Goal: Use online tool/utility: Utilize a website feature to perform a specific function

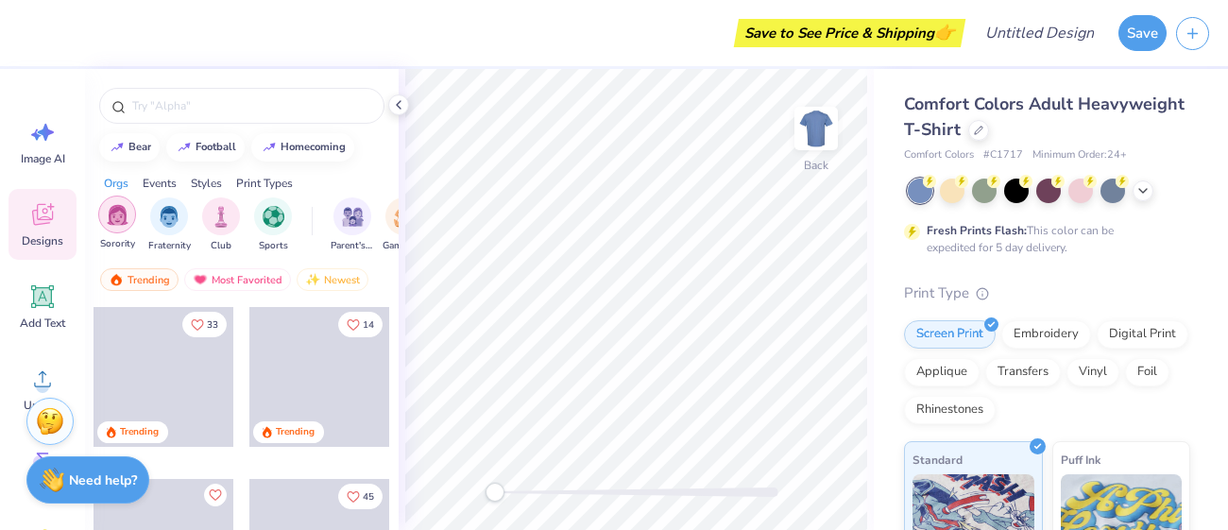
click at [132, 224] on div "filter for Sorority" at bounding box center [117, 215] width 38 height 38
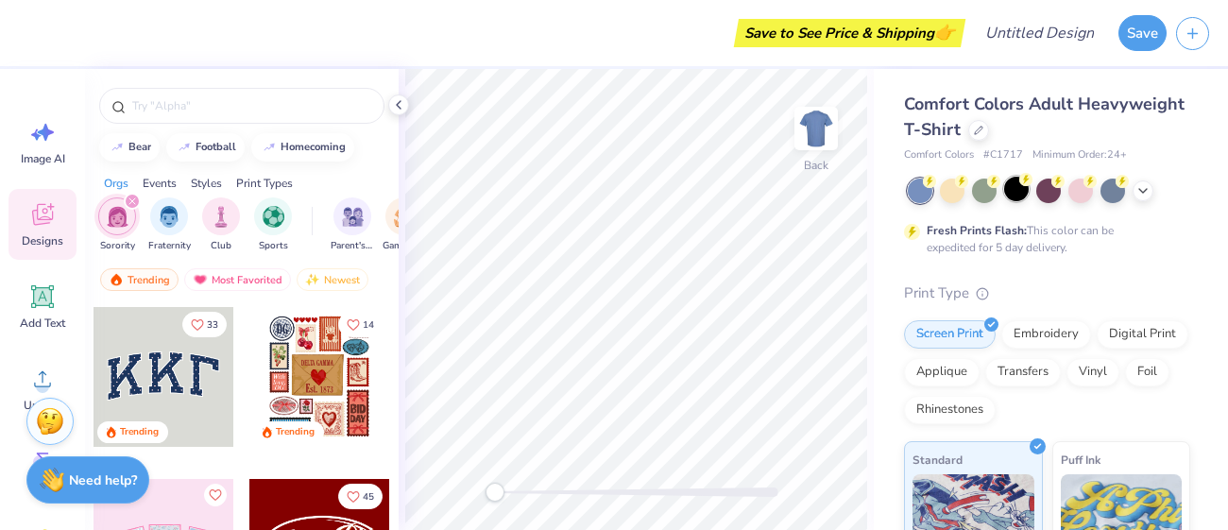
click at [1012, 201] on div at bounding box center [1049, 191] width 282 height 25
click at [1012, 196] on div at bounding box center [1016, 189] width 25 height 25
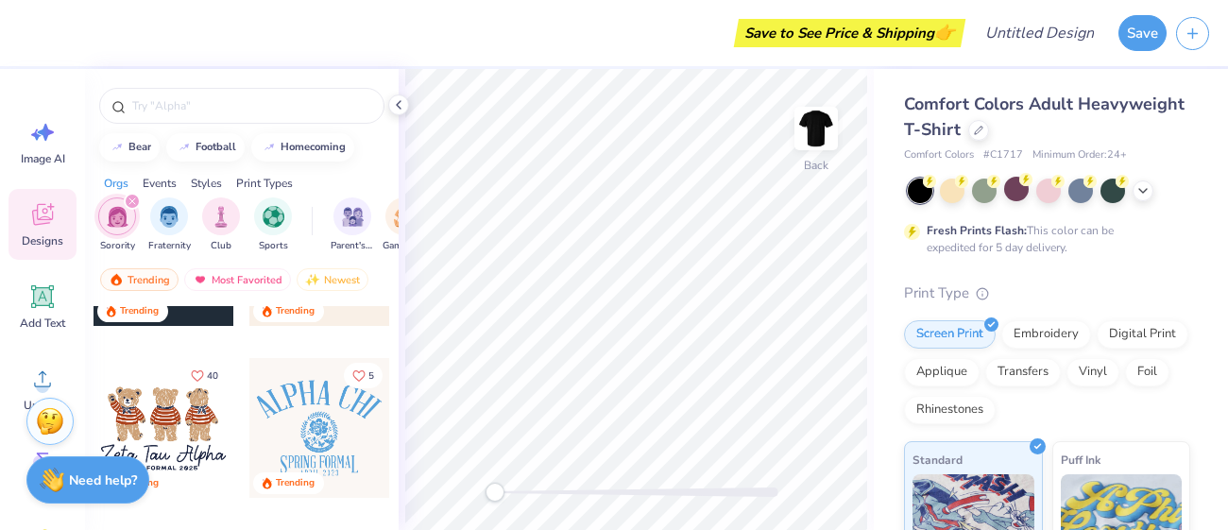
scroll to position [822, 0]
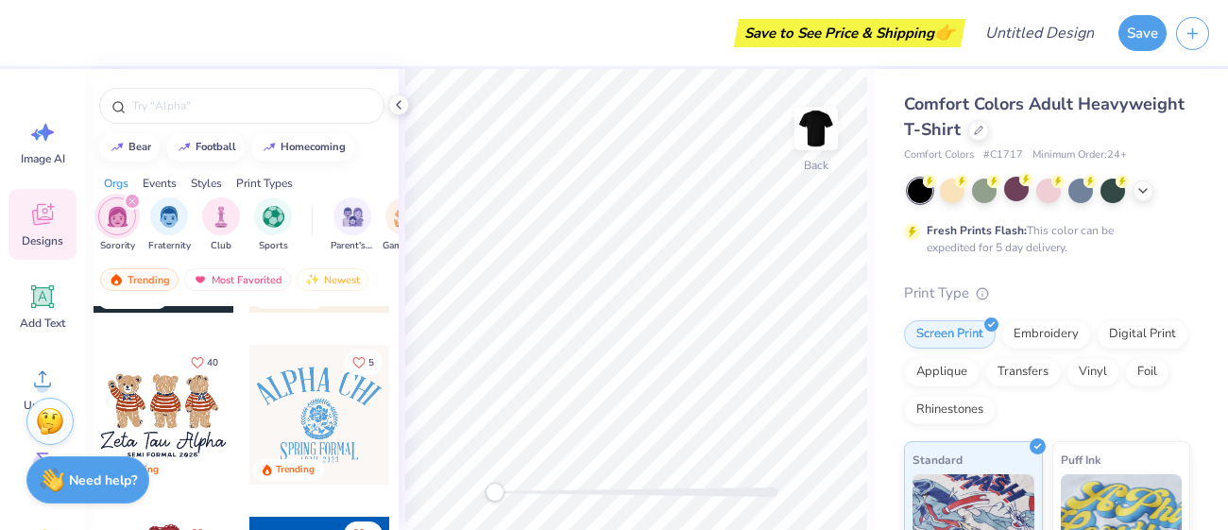
click at [162, 392] on div at bounding box center [164, 415] width 140 height 140
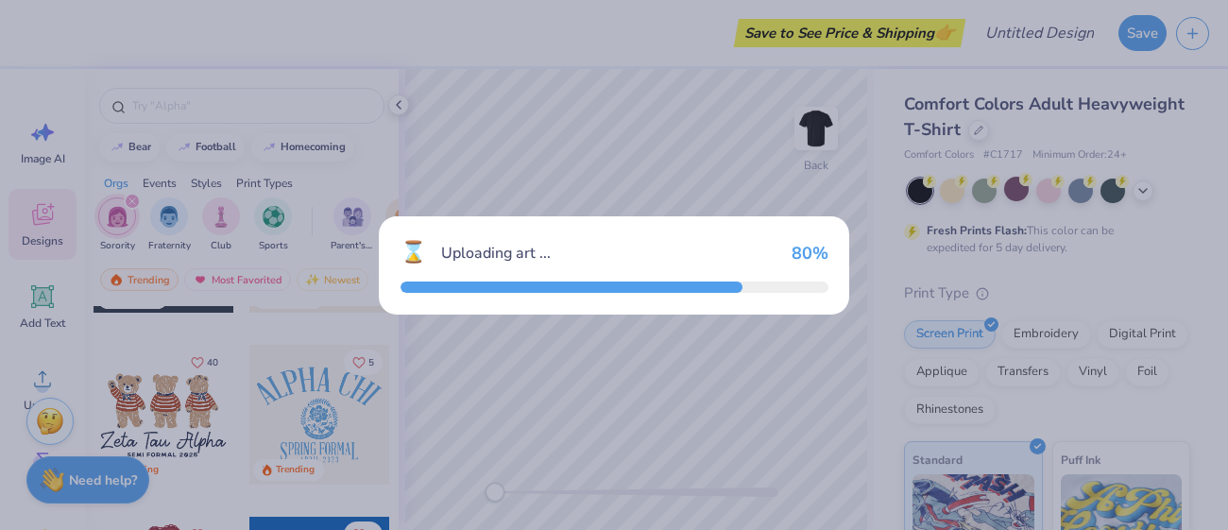
click at [812, 148] on div "⌛ Uploading art ... 80 %" at bounding box center [614, 265] width 1228 height 530
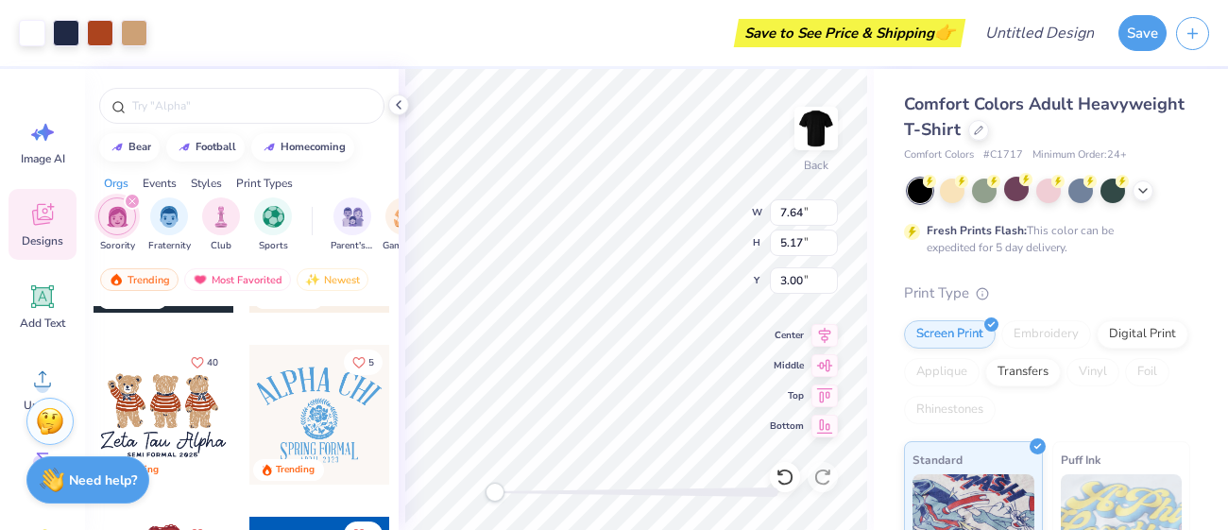
click at [812, 147] on img at bounding box center [816, 129] width 38 height 38
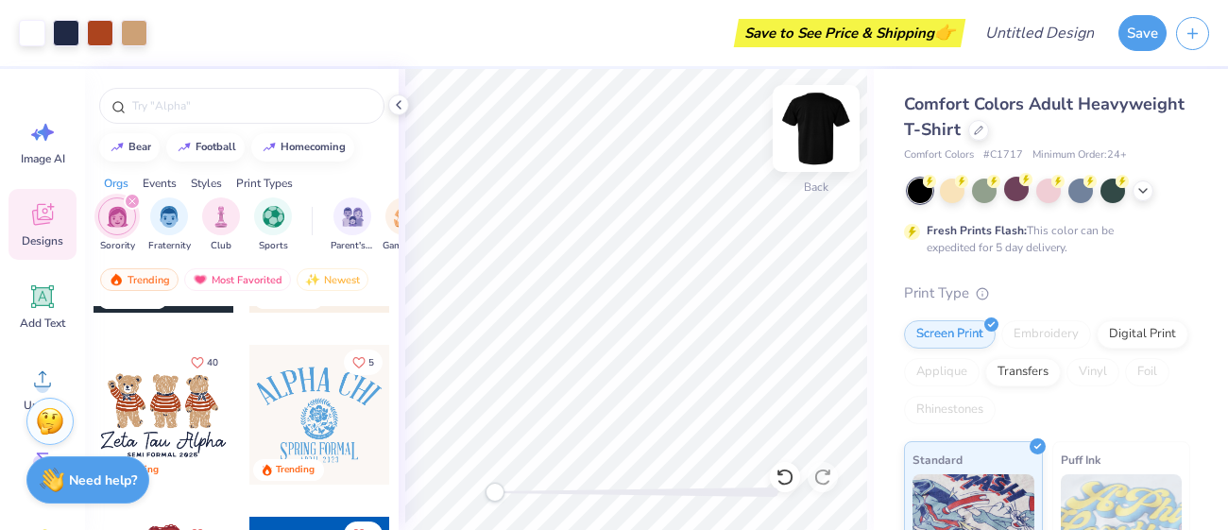
click at [806, 147] on img at bounding box center [816, 129] width 76 height 76
click at [817, 129] on img at bounding box center [816, 129] width 76 height 76
